Goal: Communication & Community: Answer question/provide support

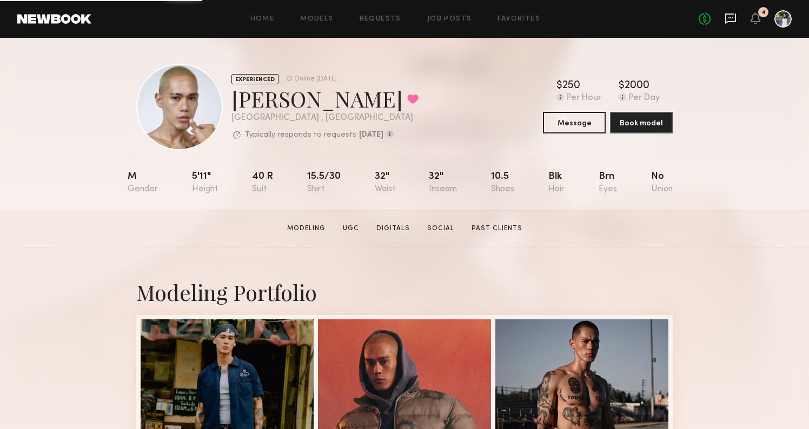
click at [728, 20] on icon at bounding box center [731, 18] width 12 height 12
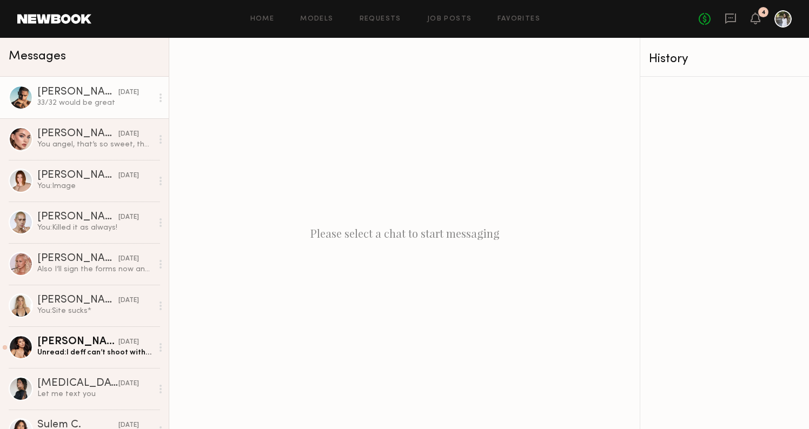
click at [95, 101] on div "33/32 would be great" at bounding box center [94, 103] width 115 height 10
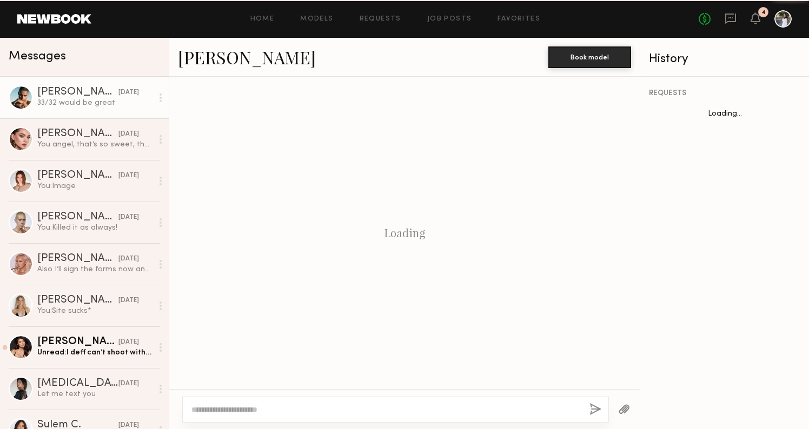
scroll to position [652, 0]
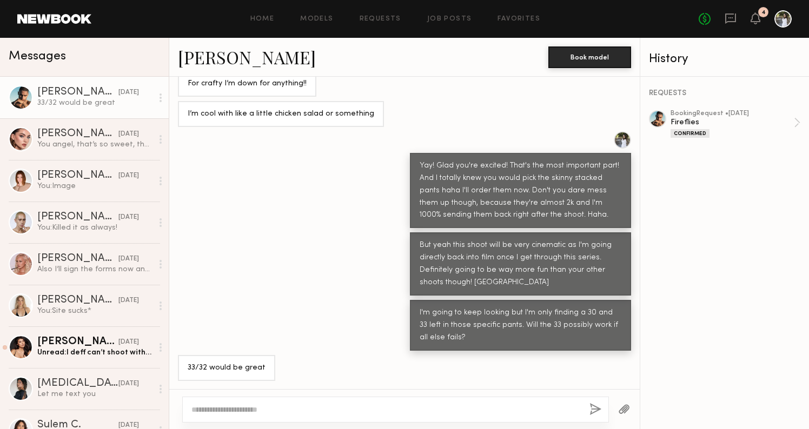
click at [309, 410] on textarea at bounding box center [385, 409] width 389 height 11
type textarea "*"
type textarea "**********"
click at [593, 406] on button "button" at bounding box center [595, 410] width 12 height 14
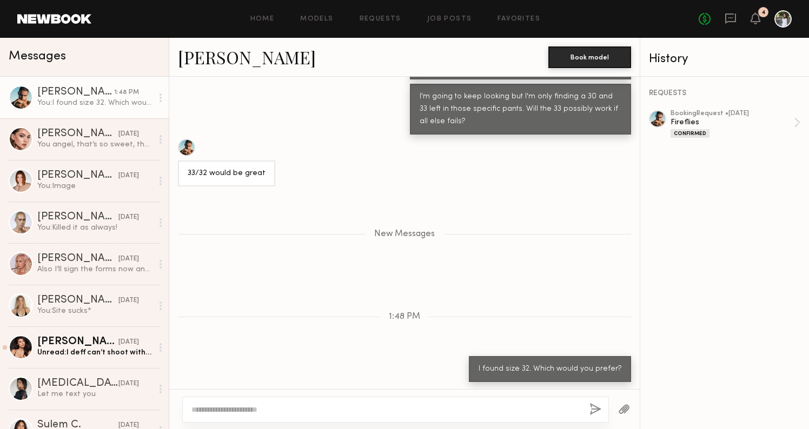
click at [464, 410] on textarea at bounding box center [385, 409] width 389 height 11
type textarea "*"
click at [628, 400] on div at bounding box center [624, 409] width 31 height 26
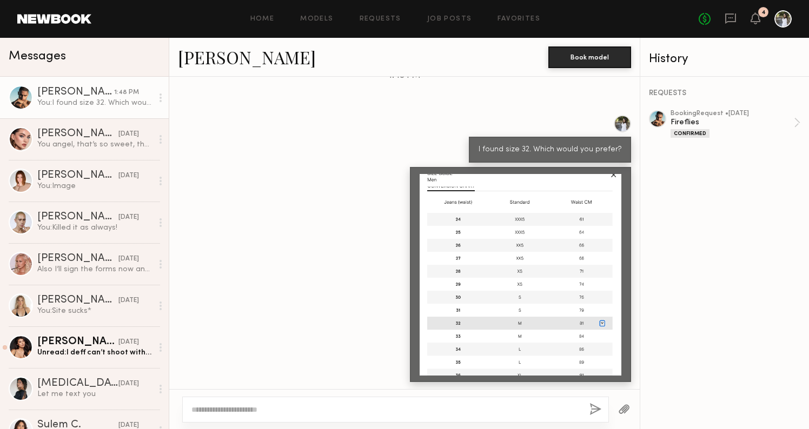
click at [476, 406] on textarea at bounding box center [385, 409] width 389 height 11
type textarea "**********"
click at [591, 408] on button "button" at bounding box center [595, 410] width 12 height 14
